Goal: Information Seeking & Learning: Learn about a topic

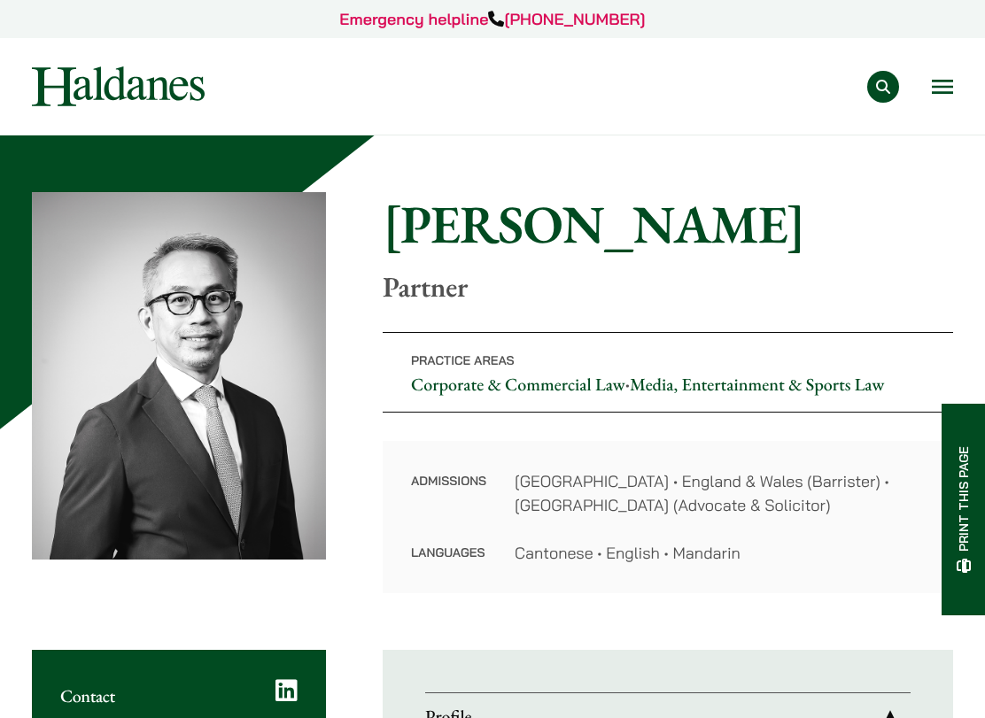
click at [374, 83] on div "Practice Areas Antitrust and Competition Law Civil Litigation & Dispute Resolut…" at bounding box center [594, 87] width 718 height 32
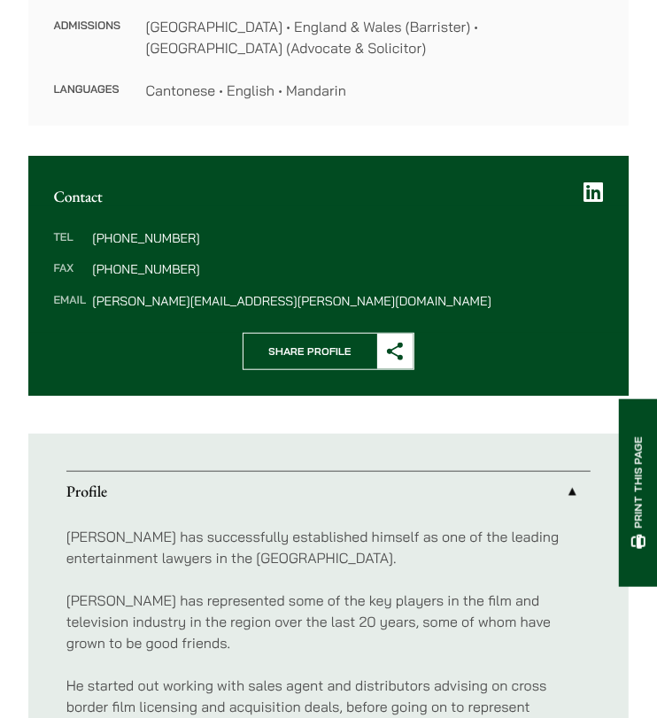
scroll to position [919, 0]
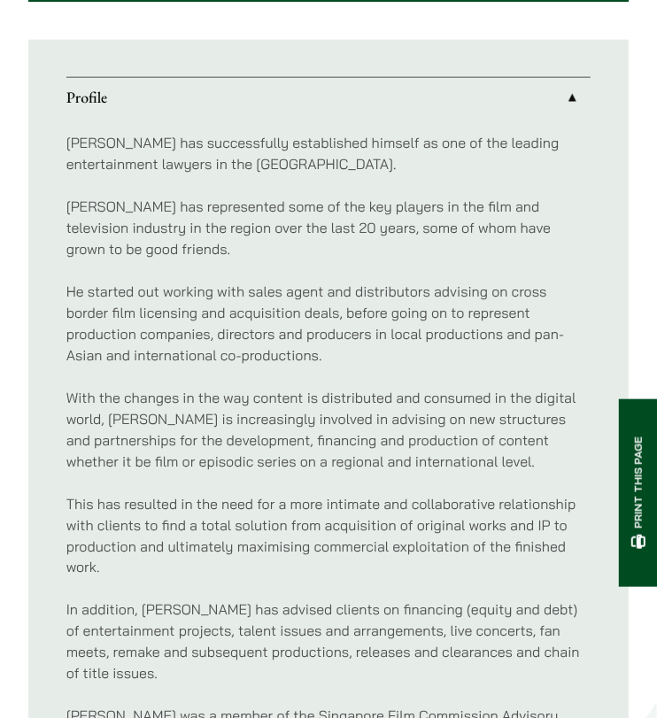
click at [170, 231] on p "[PERSON_NAME] has represented some of the key players in the film and televisio…" at bounding box center [328, 228] width 525 height 64
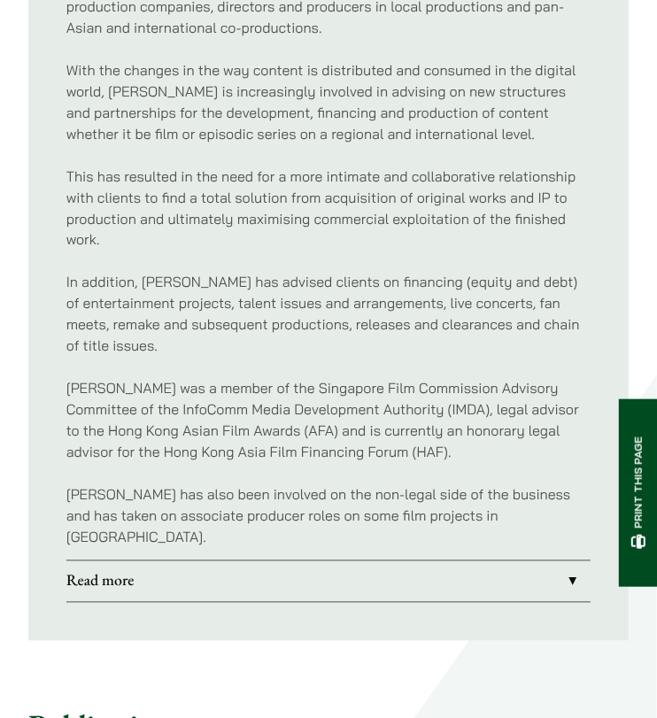
scroll to position [1312, 0]
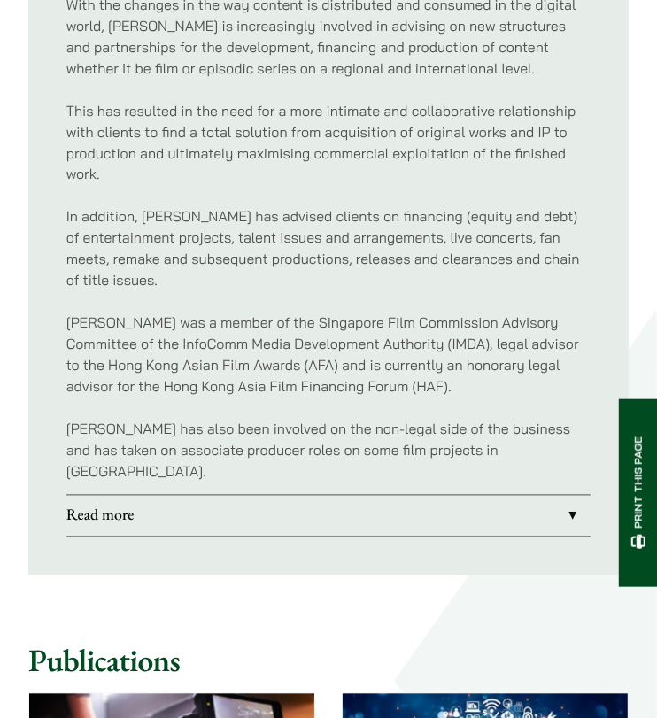
click at [407, 23] on p "With the changes in the way content is distributed and consumed in the digital …" at bounding box center [328, 36] width 525 height 85
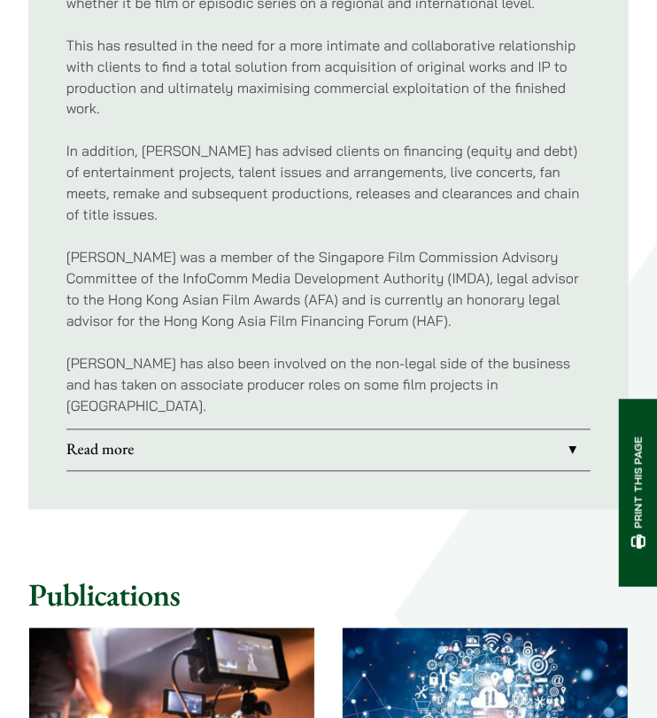
scroll to position [1443, 0]
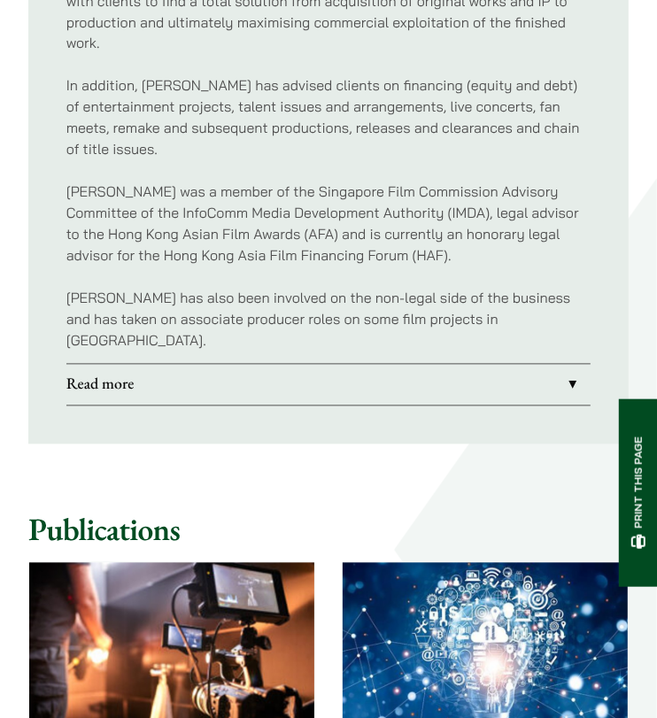
click at [314, 374] on link "Read more" at bounding box center [328, 385] width 525 height 41
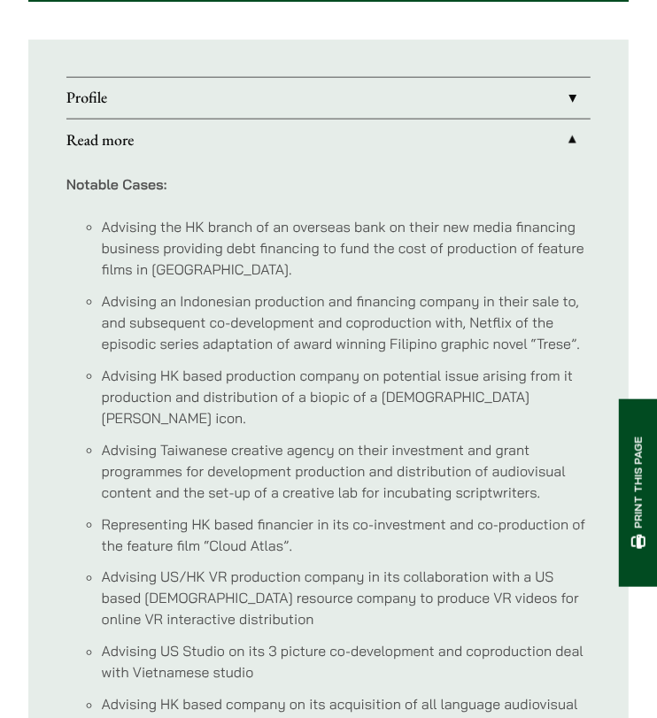
scroll to position [787, 0]
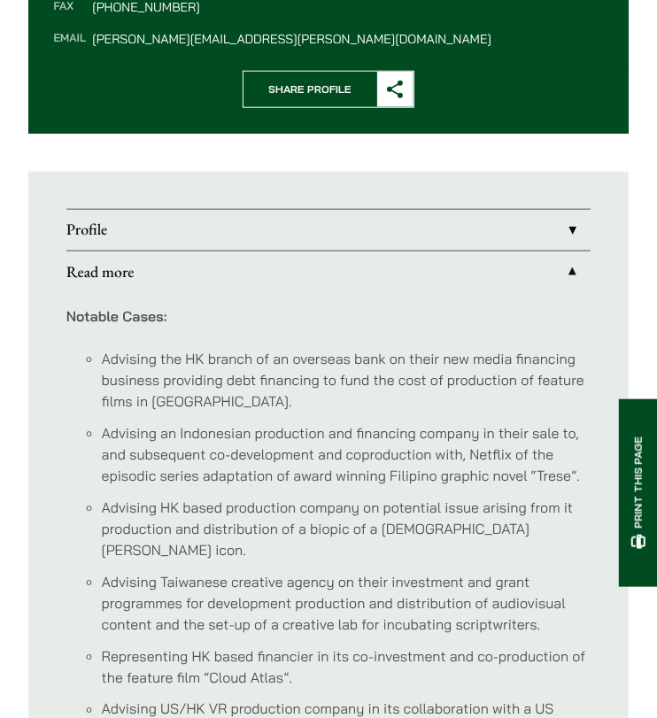
click at [382, 221] on link "Profile" at bounding box center [328, 230] width 525 height 41
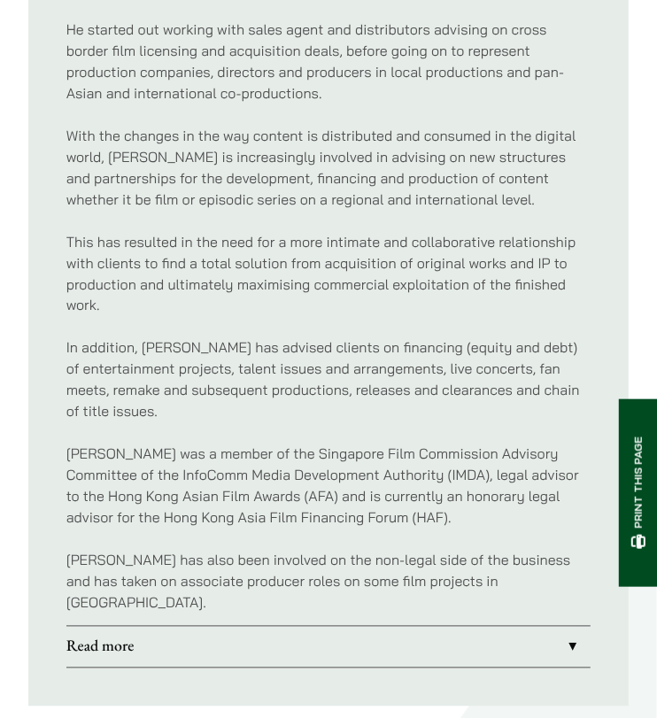
scroll to position [1574, 0]
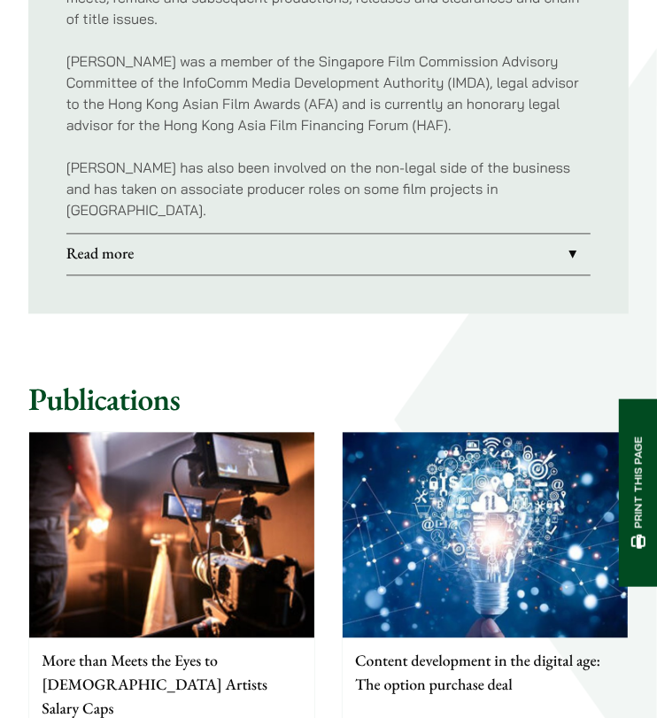
click at [255, 124] on p "[PERSON_NAME] was a member of the Singapore Film Commission Advisory Committee …" at bounding box center [328, 92] width 525 height 85
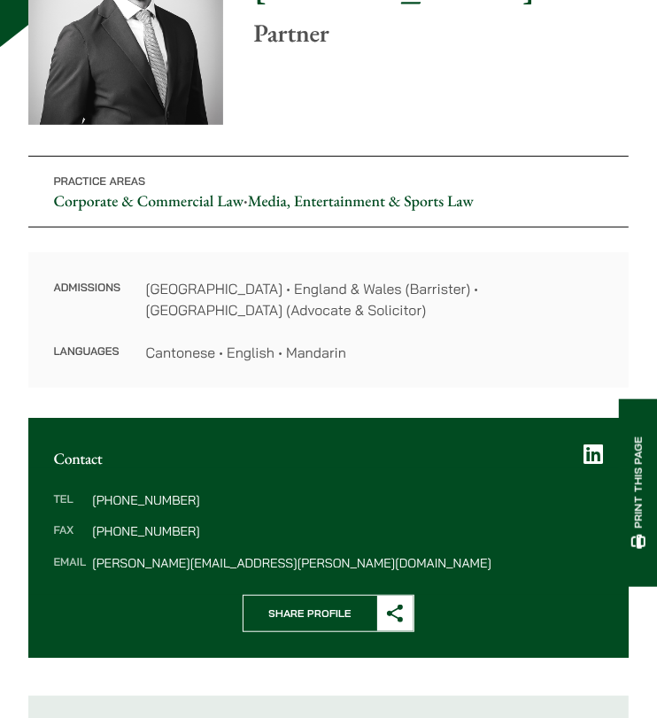
scroll to position [0, 0]
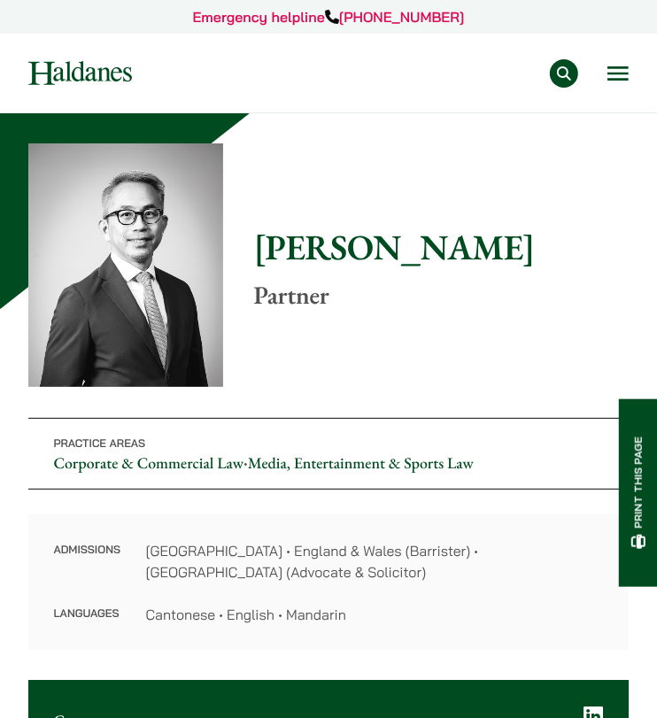
click at [616, 66] on button "Open menu" at bounding box center [618, 73] width 21 height 14
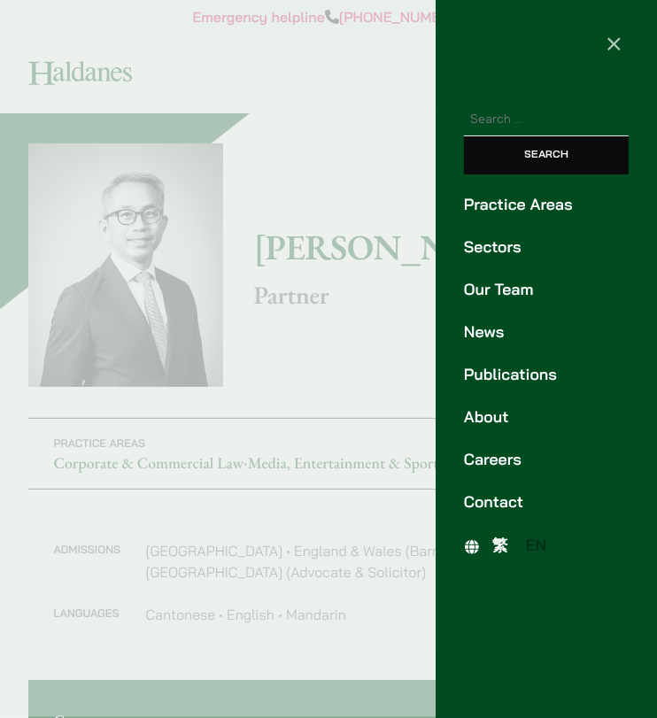
click at [508, 545] on link "繁" at bounding box center [501, 547] width 34 height 26
